Goal: Check status: Check status

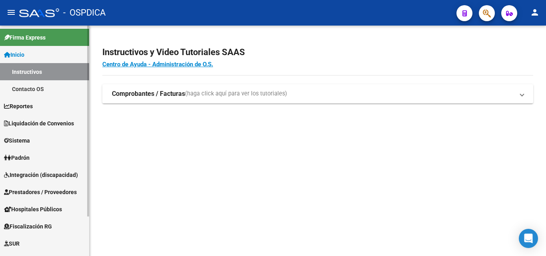
click at [18, 157] on span "Padrón" at bounding box center [17, 157] width 26 height 9
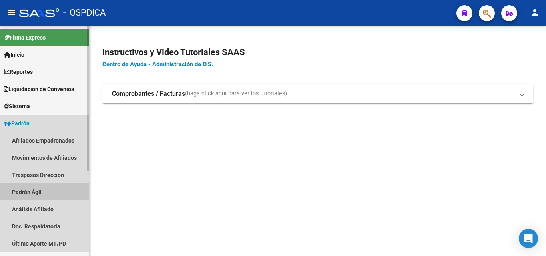
click at [40, 191] on link "Padrón Ágil" at bounding box center [44, 191] width 89 height 17
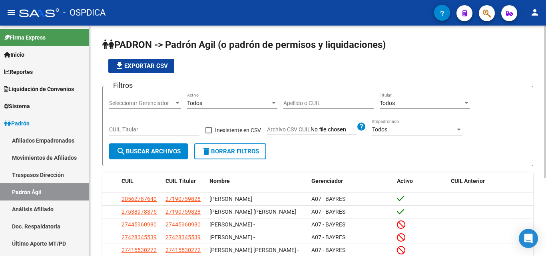
click at [298, 109] on div "Apellido o CUIL" at bounding box center [328, 104] width 90 height 23
click at [300, 103] on input "Apellido o CUIL" at bounding box center [328, 103] width 90 height 7
type input "4"
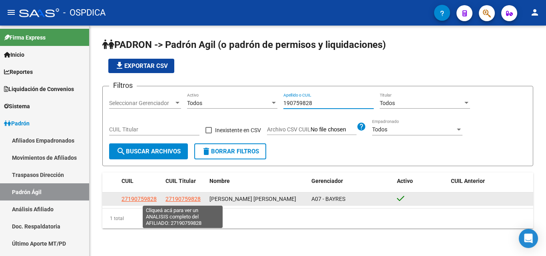
type input "190759828"
click at [190, 198] on span "27190759828" at bounding box center [182, 199] width 35 height 6
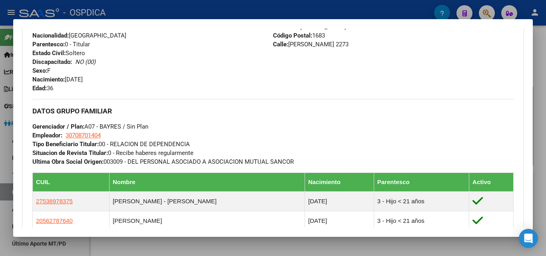
scroll to position [376, 0]
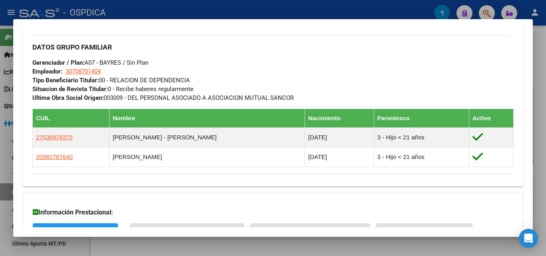
click at [334, 12] on div at bounding box center [273, 128] width 546 height 256
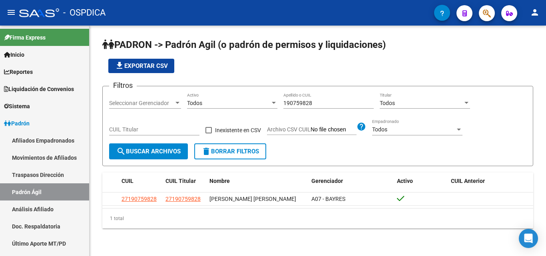
click at [319, 230] on div "PADRON -> Padrón Agil ([PERSON_NAME] de permisos y liquidaciones) file_download…" at bounding box center [317, 140] width 456 height 229
click at [310, 150] on form "Filtros Seleccionar Gerenciador Seleccionar Gerenciador Todos Activo 190759828 …" at bounding box center [317, 126] width 431 height 80
drag, startPoint x: 233, startPoint y: 42, endPoint x: 166, endPoint y: 50, distance: 67.6
click at [166, 50] on span "PADRON -> Padrón Agil (o padrón de permisos y liquidaciones)" at bounding box center [243, 44] width 283 height 11
click at [196, 49] on span "PADRON -> Padrón Agil (o padrón de permisos y liquidaciones)" at bounding box center [243, 44] width 283 height 11
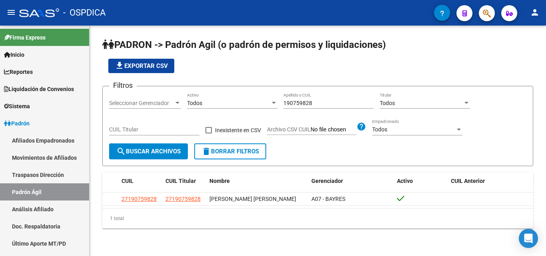
drag, startPoint x: 173, startPoint y: 40, endPoint x: 399, endPoint y: 52, distance: 226.8
click at [399, 52] on h1 "PADRON -> Padrón Agil (o padrón de permisos y liquidaciones)" at bounding box center [317, 45] width 431 height 14
click at [323, 52] on h1 "PADRON -> Padrón Agil (o padrón de permisos y liquidaciones)" at bounding box center [317, 45] width 431 height 14
drag, startPoint x: 222, startPoint y: 44, endPoint x: 432, endPoint y: 40, distance: 210.6
click at [432, 40] on h1 "PADRON -> Padrón Agil (o padrón de permisos y liquidaciones)" at bounding box center [317, 45] width 431 height 14
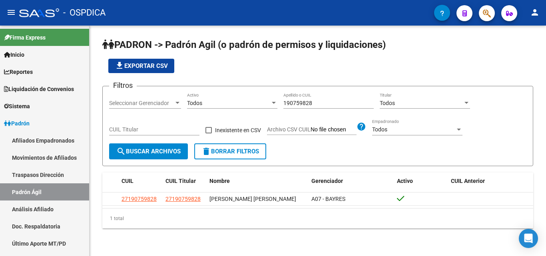
click at [423, 55] on app-list-header "PADRON -> Padrón Agil ([PERSON_NAME] de permisos y liquidaciones) file_download…" at bounding box center [317, 102] width 431 height 128
drag, startPoint x: 168, startPoint y: 44, endPoint x: 399, endPoint y: 28, distance: 231.8
click at [399, 28] on div "PADRON -> Padrón Agil ([PERSON_NAME] de permisos y liquidaciones) file_download…" at bounding box center [317, 140] width 456 height 229
click at [428, 49] on h1 "PADRON -> Padrón Agil (o padrón de permisos y liquidaciones)" at bounding box center [317, 45] width 431 height 14
click at [398, 42] on h1 "PADRON -> Padrón Agil (o padrón de permisos y liquidaciones)" at bounding box center [317, 45] width 431 height 14
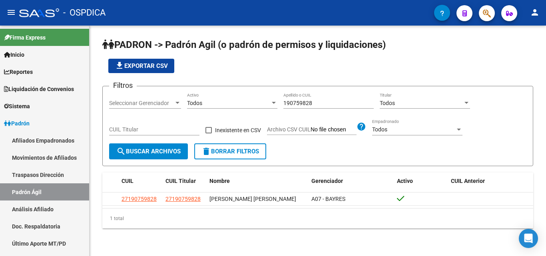
click at [391, 48] on h1 "PADRON -> Padrón Agil (o padrón de permisos y liquidaciones)" at bounding box center [317, 45] width 431 height 14
drag, startPoint x: 339, startPoint y: 101, endPoint x: 209, endPoint y: 76, distance: 131.7
click at [209, 76] on app-list-header "PADRON -> Padrón Agil ([PERSON_NAME] de permisos y liquidaciones) file_download…" at bounding box center [317, 102] width 431 height 128
click at [316, 100] on input "190759828" at bounding box center [328, 103] width 90 height 7
click at [224, 105] on div "Todos" at bounding box center [228, 103] width 83 height 7
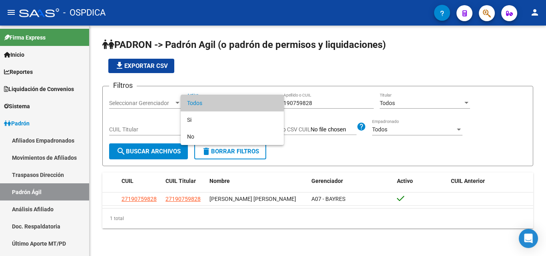
click at [233, 66] on div at bounding box center [273, 128] width 546 height 256
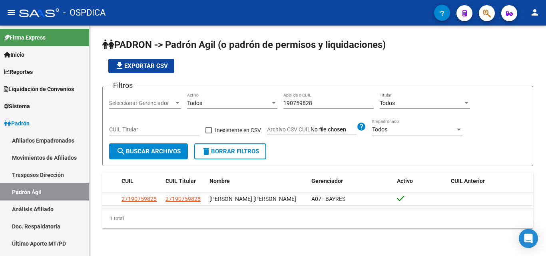
click at [233, 66] on div "file_download Exportar CSV" at bounding box center [317, 66] width 431 height 14
